Goal: Navigation & Orientation: Find specific page/section

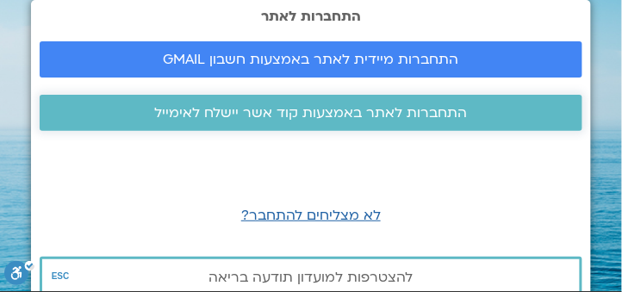
click at [355, 107] on span "התחברות לאתר באמצעות קוד אשר יישלח לאימייל" at bounding box center [311, 113] width 313 height 16
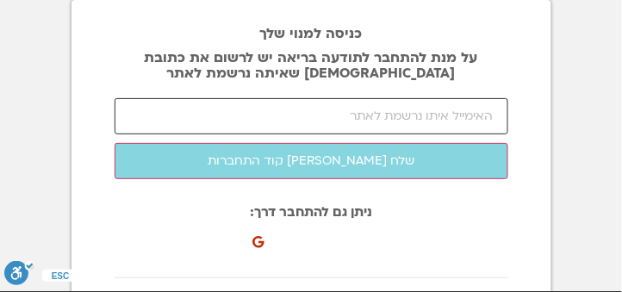
click at [392, 109] on input "email" at bounding box center [312, 116] width 394 height 36
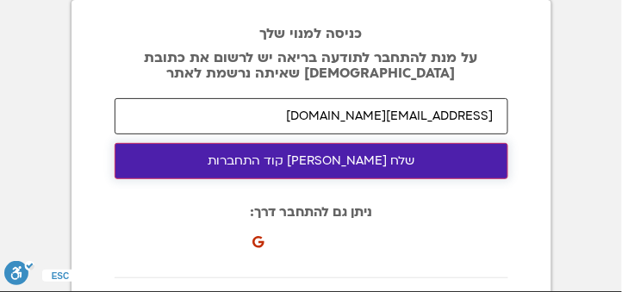
type input "[EMAIL_ADDRESS][DOMAIN_NAME]"
click at [318, 157] on button "שלח [PERSON_NAME] קוד התחברות" at bounding box center [312, 161] width 394 height 36
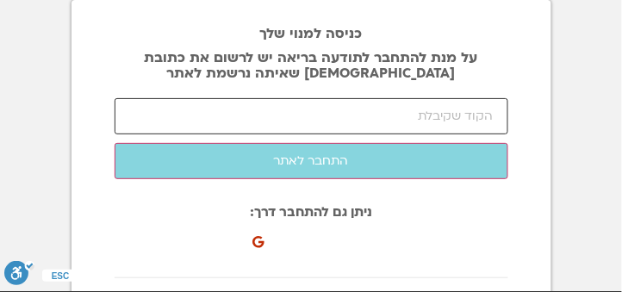
click at [354, 115] on input "number" at bounding box center [312, 116] width 394 height 36
paste input "60283"
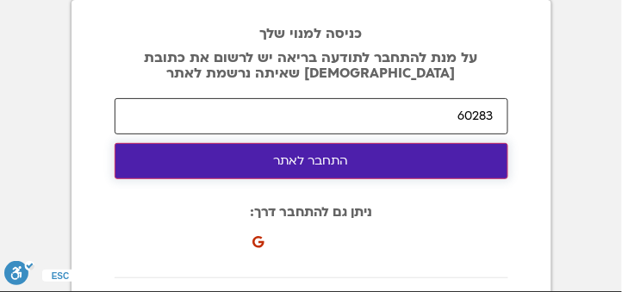
type input "60283"
click at [336, 160] on button "התחבר לאתר" at bounding box center [312, 161] width 394 height 36
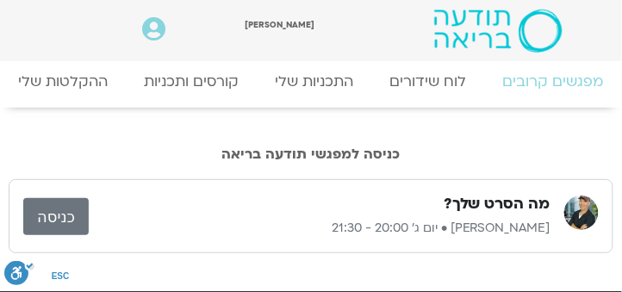
click at [52, 213] on link "כניסה" at bounding box center [55, 216] width 65 height 37
